Goal: Information Seeking & Learning: Learn about a topic

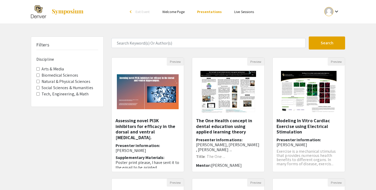
click at [56, 68] on label "Arts & Media" at bounding box center [53, 69] width 22 height 6
click at [40, 68] on Media "Arts & Media" at bounding box center [37, 68] width 3 height 3
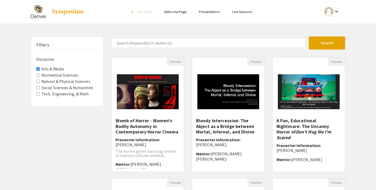
click at [89, 149] on div "Filters Discipline Arts & Media Biomedical Sciences Natural & Physical Sciences…" at bounding box center [67, 173] width 81 height 275
click at [149, 129] on h5 "Womb of Horror - Women's Bodily Autonomy in Contemporary Horror Cinema" at bounding box center [148, 126] width 64 height 17
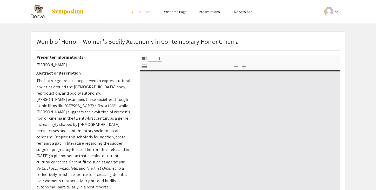
select select "custom"
type input "0"
select select "custom"
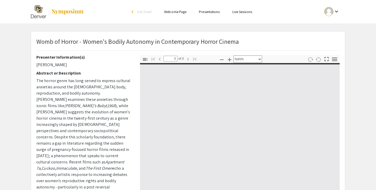
type input "1"
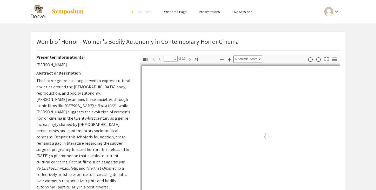
select select "auto"
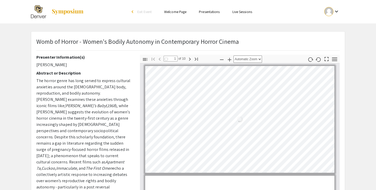
scroll to position [1, 0]
